Goal: Information Seeking & Learning: Learn about a topic

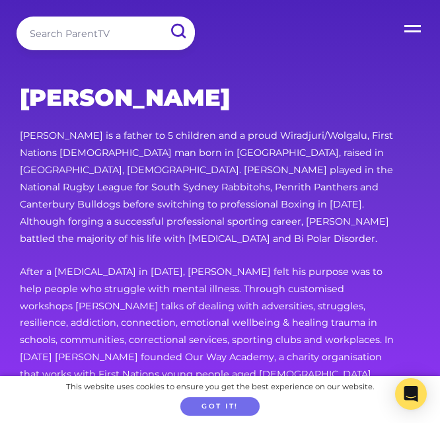
click at [217, 124] on div "[PERSON_NAME] [PERSON_NAME] is a father to 5 children and a proud Wiradjuri/[PE…" at bounding box center [220, 250] width 401 height 332
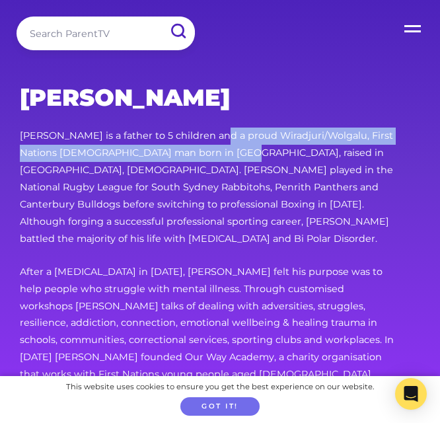
drag, startPoint x: 0, startPoint y: 0, endPoint x: 236, endPoint y: 150, distance: 279.6
click at [236, 150] on div "[PERSON_NAME] [PERSON_NAME] is a father to 5 children and a proud Wiradjuri/[PE…" at bounding box center [220, 250] width 401 height 332
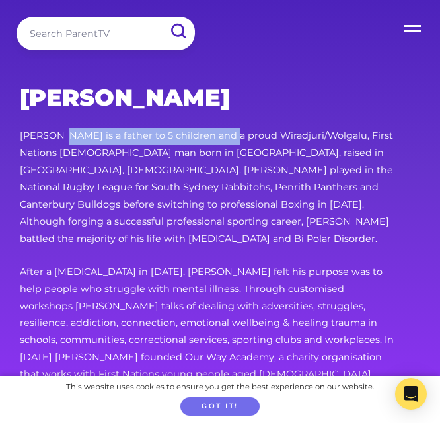
drag, startPoint x: 52, startPoint y: 134, endPoint x: 223, endPoint y: 133, distance: 171.2
click at [223, 133] on p "[PERSON_NAME] is a father to 5 children and a proud Wiradjuri/Wolgalu, First Na…" at bounding box center [209, 188] width 379 height 120
